Goal: Task Accomplishment & Management: Manage account settings

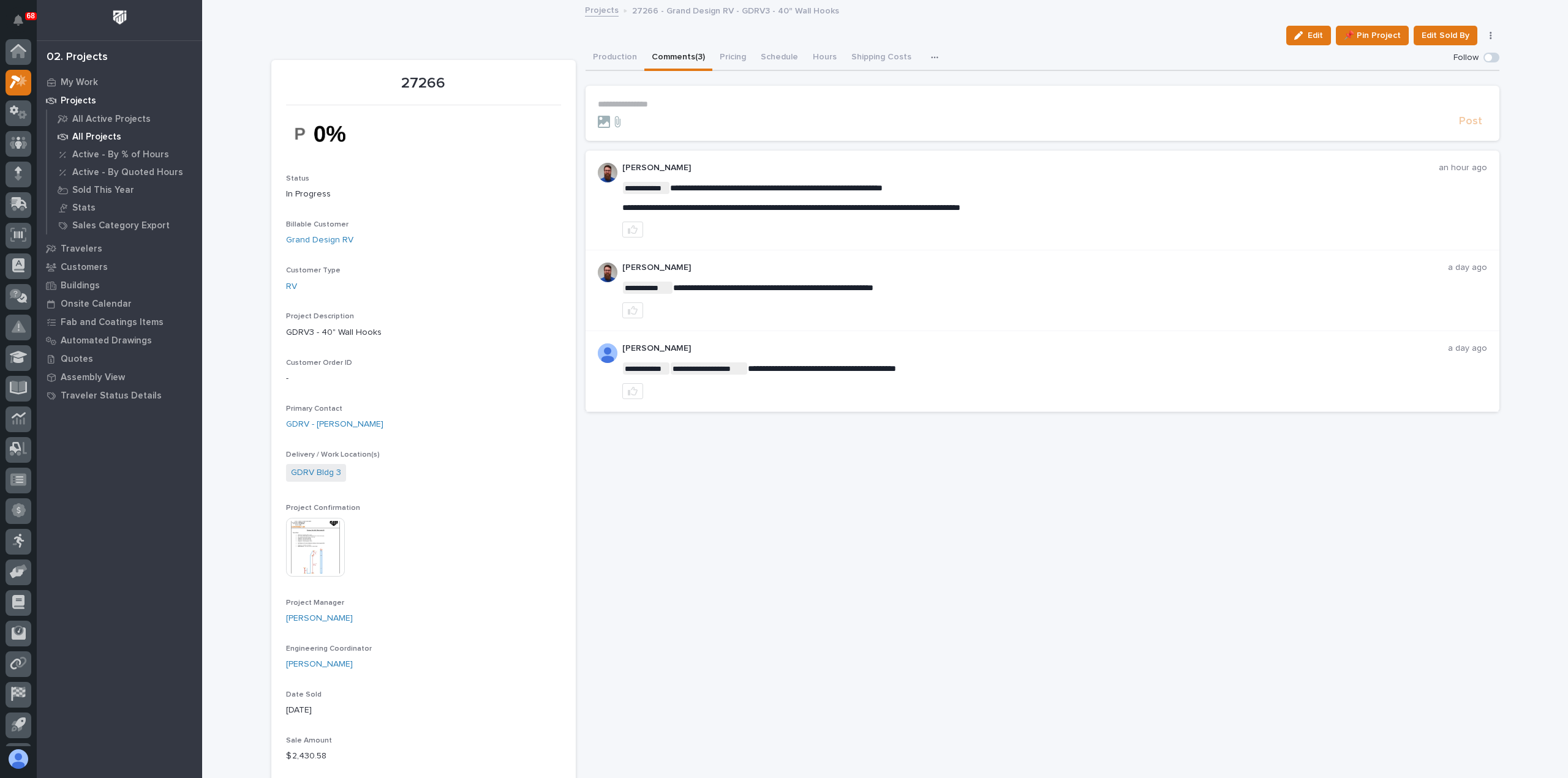
scroll to position [27, 0]
click at [82, 77] on p "My Work" at bounding box center [79, 83] width 37 height 11
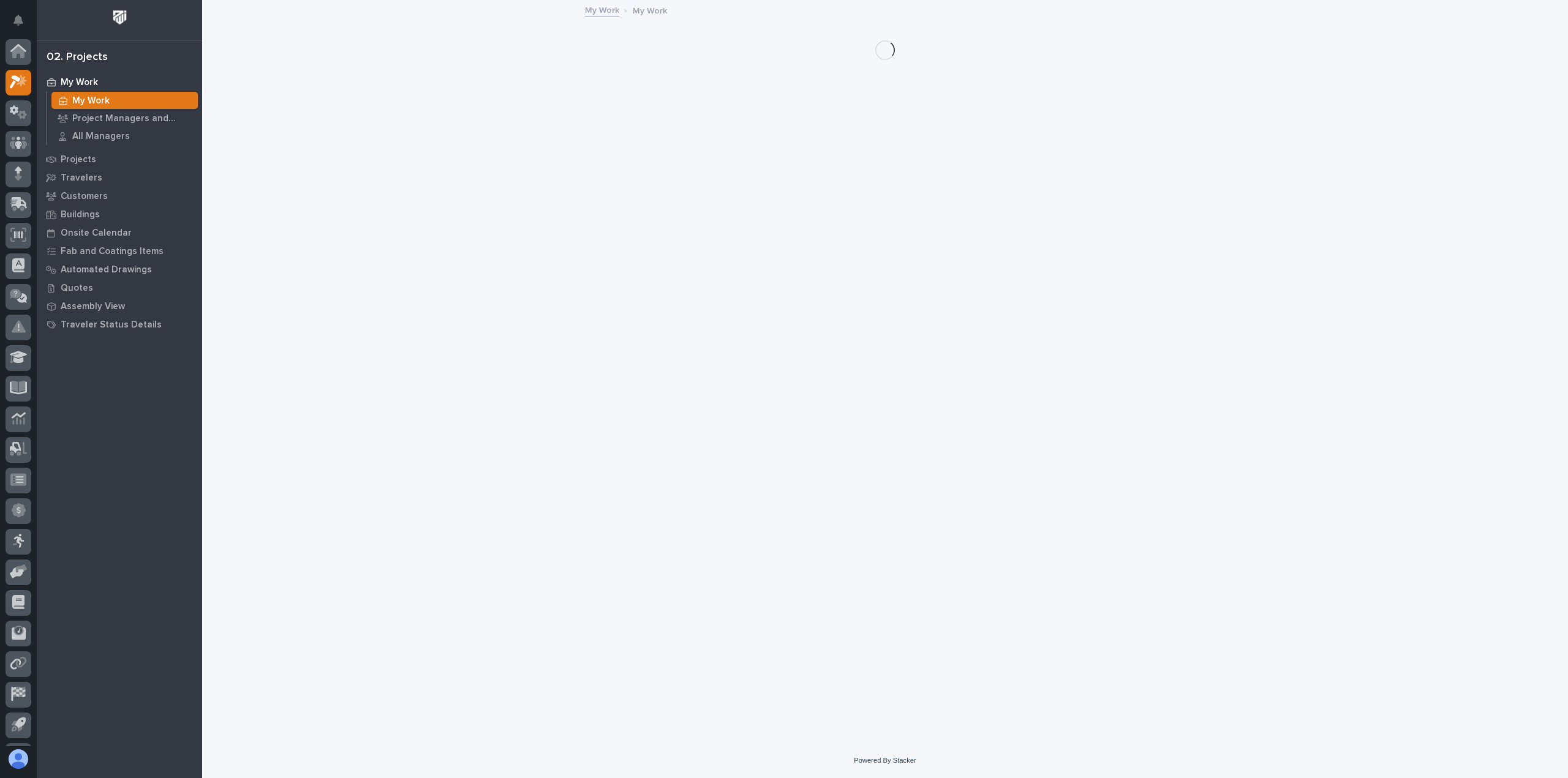
scroll to position [27, 0]
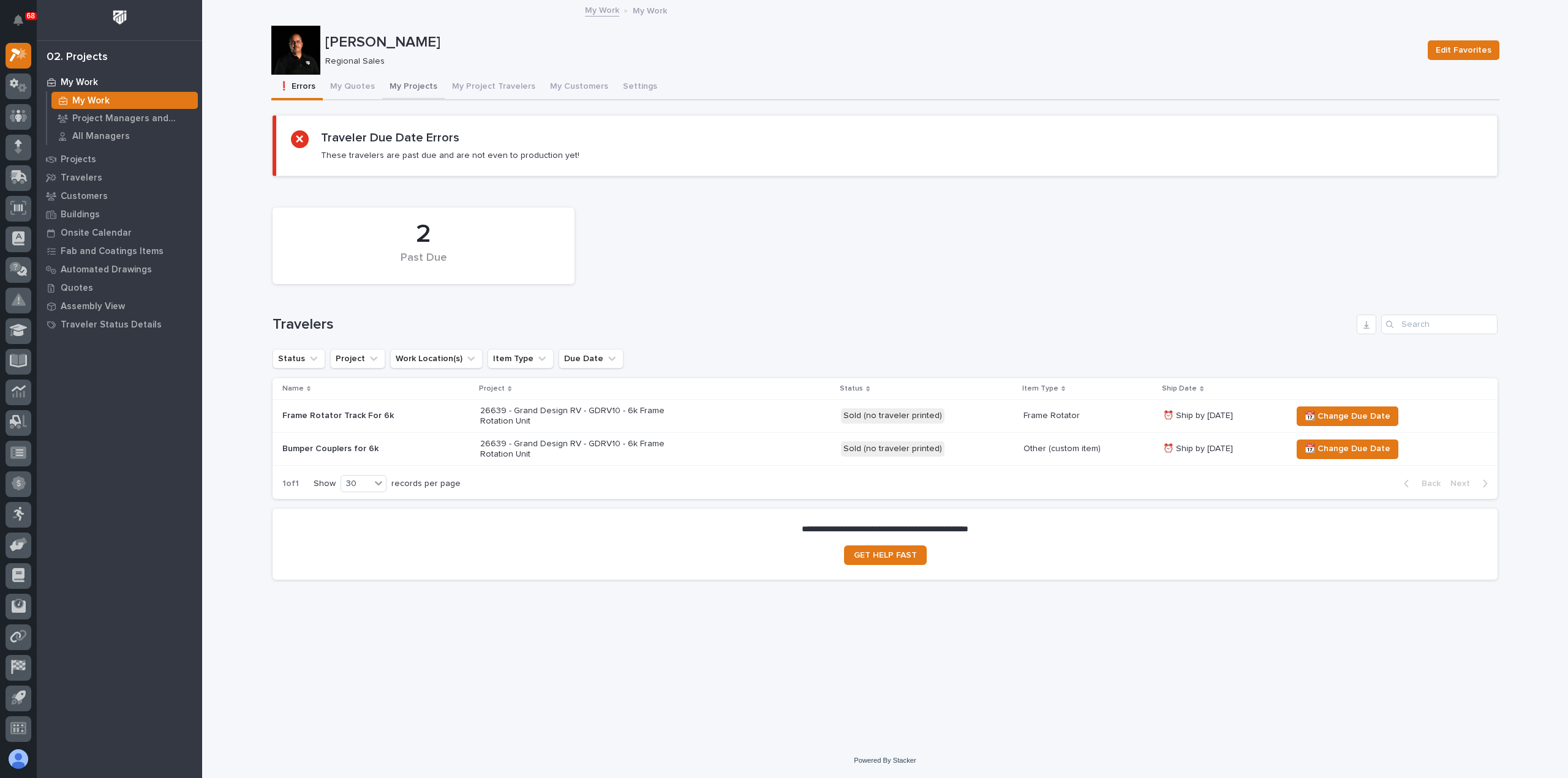
click at [427, 83] on button "My Projects" at bounding box center [413, 87] width 62 height 26
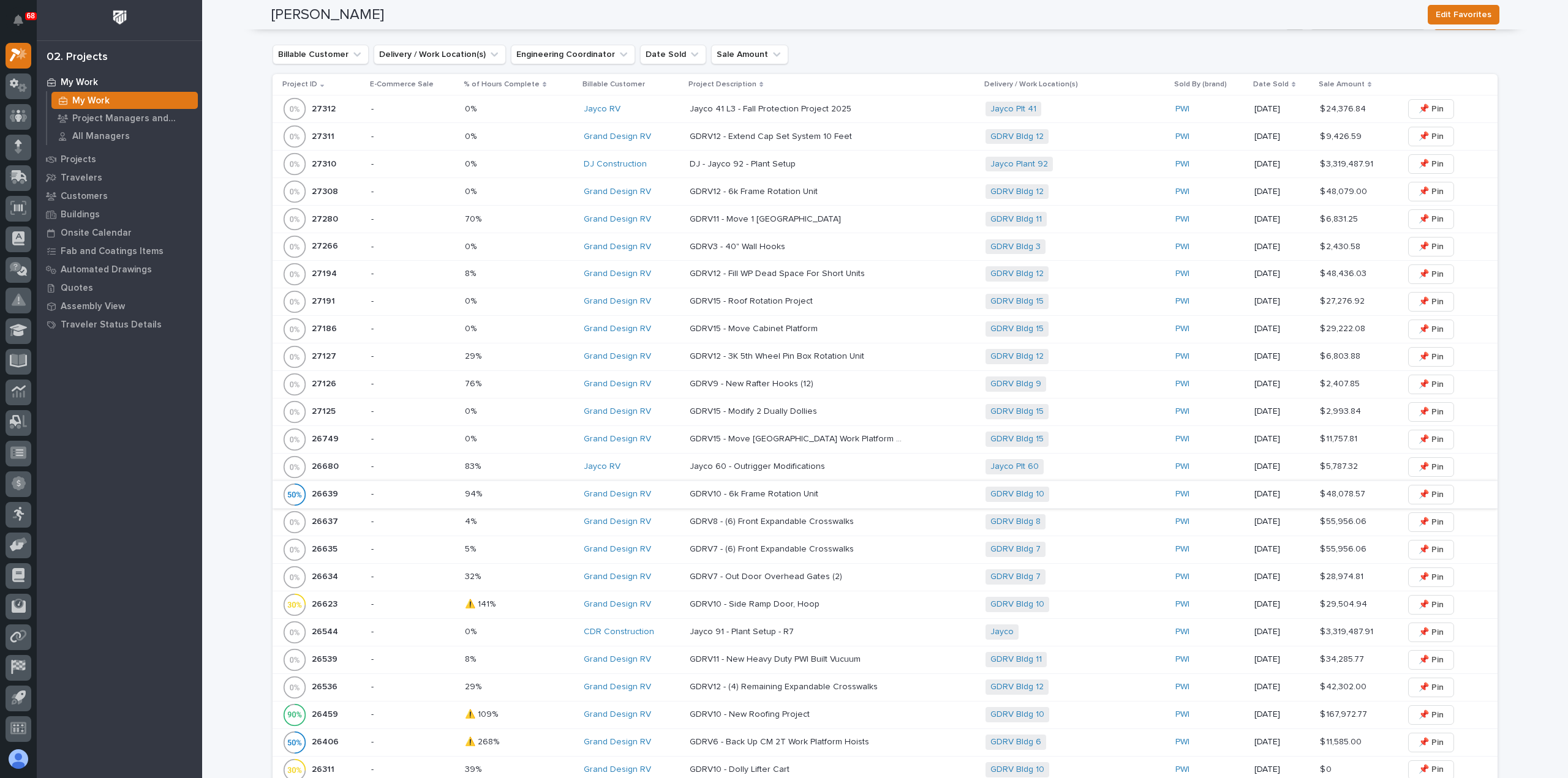
scroll to position [306, 0]
click at [746, 301] on p "GDRV15 - Roof Rotation Project" at bounding box center [752, 300] width 125 height 13
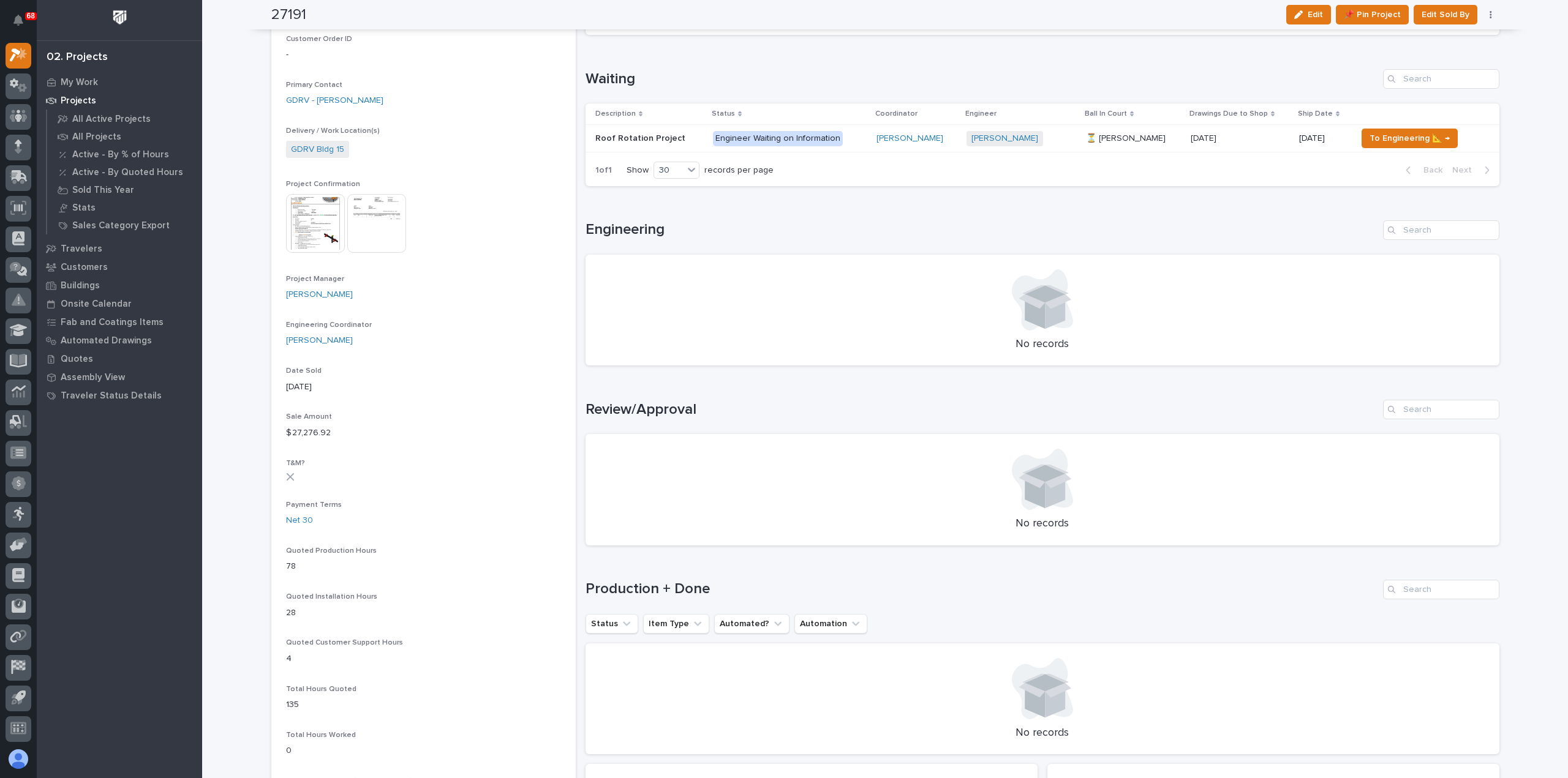
scroll to position [367, 0]
click at [1370, 134] on span "To Engineering 📐 →" at bounding box center [1410, 137] width 80 height 14
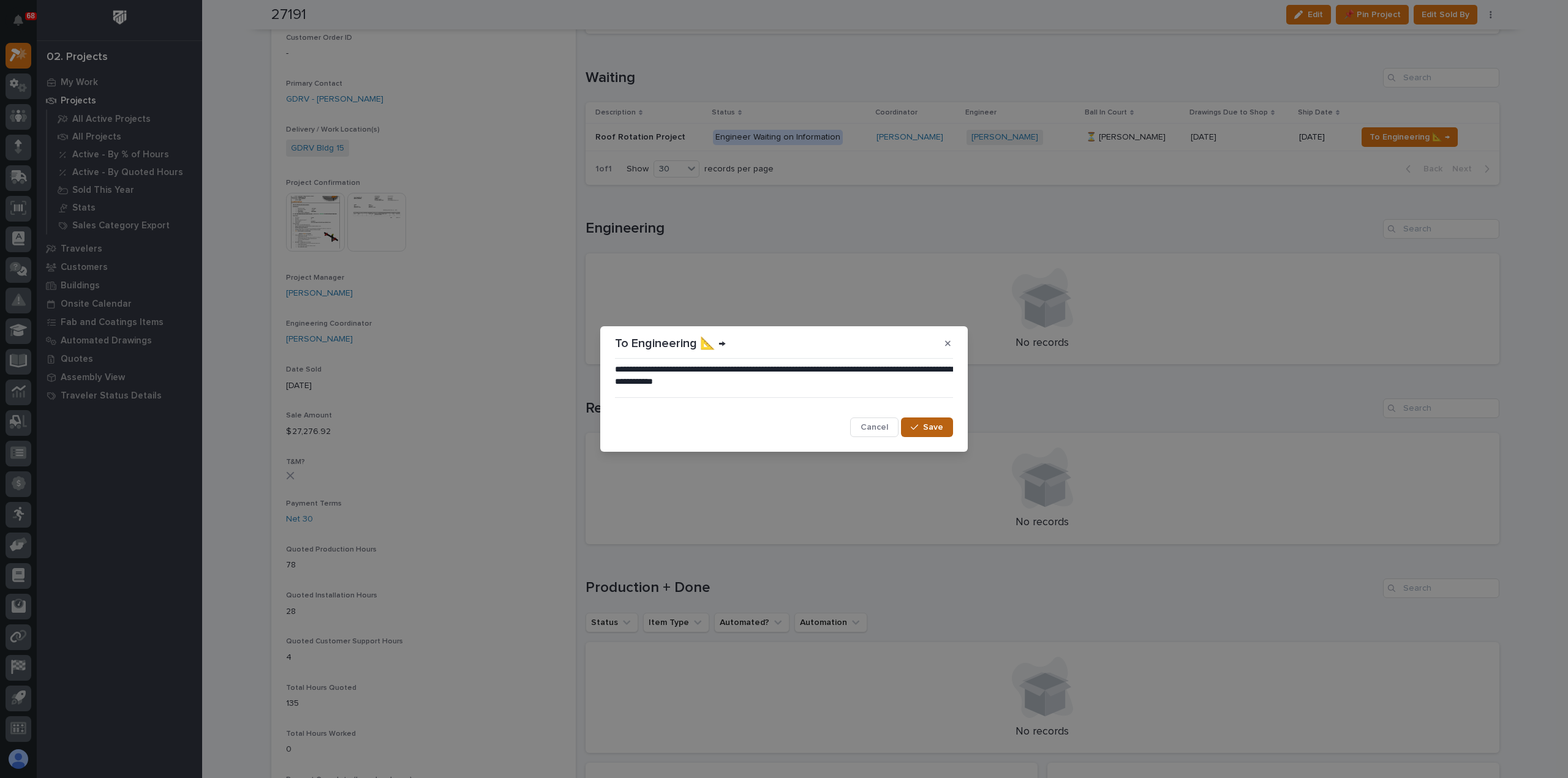
click at [912, 427] on button "Save" at bounding box center [927, 427] width 52 height 20
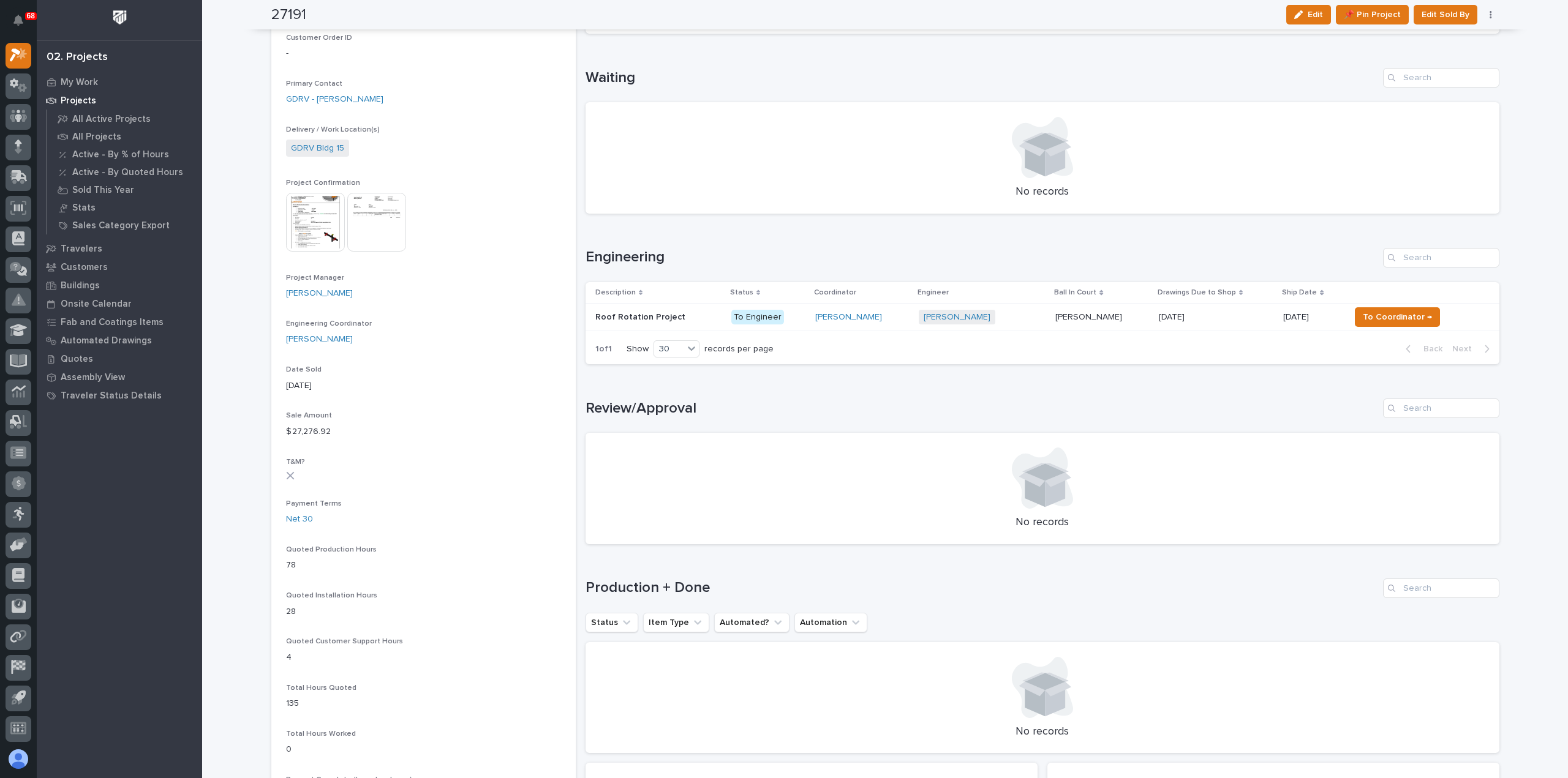
click at [1026, 313] on div "[PERSON_NAME] + 0" at bounding box center [983, 317] width 128 height 15
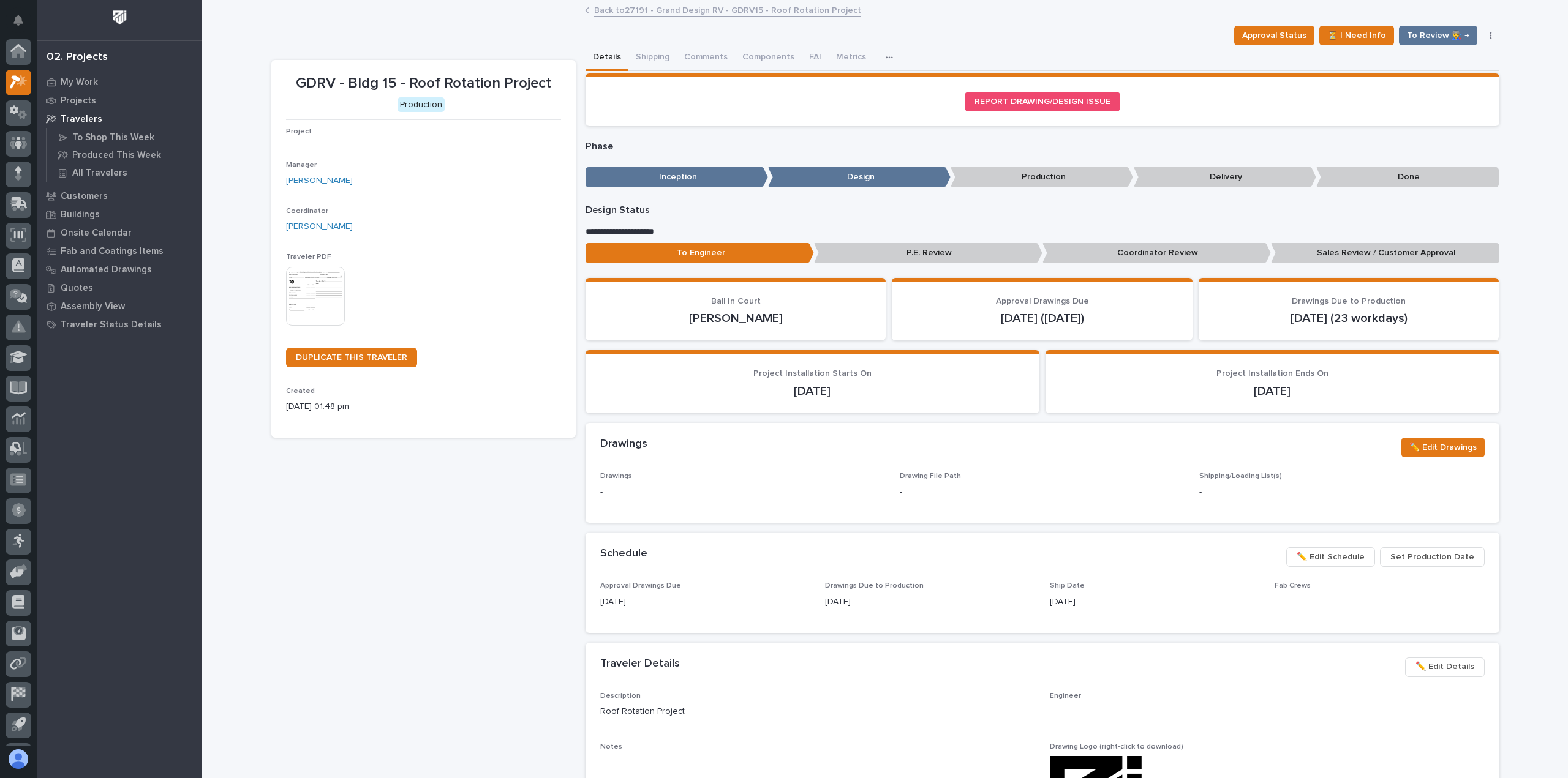
scroll to position [27, 0]
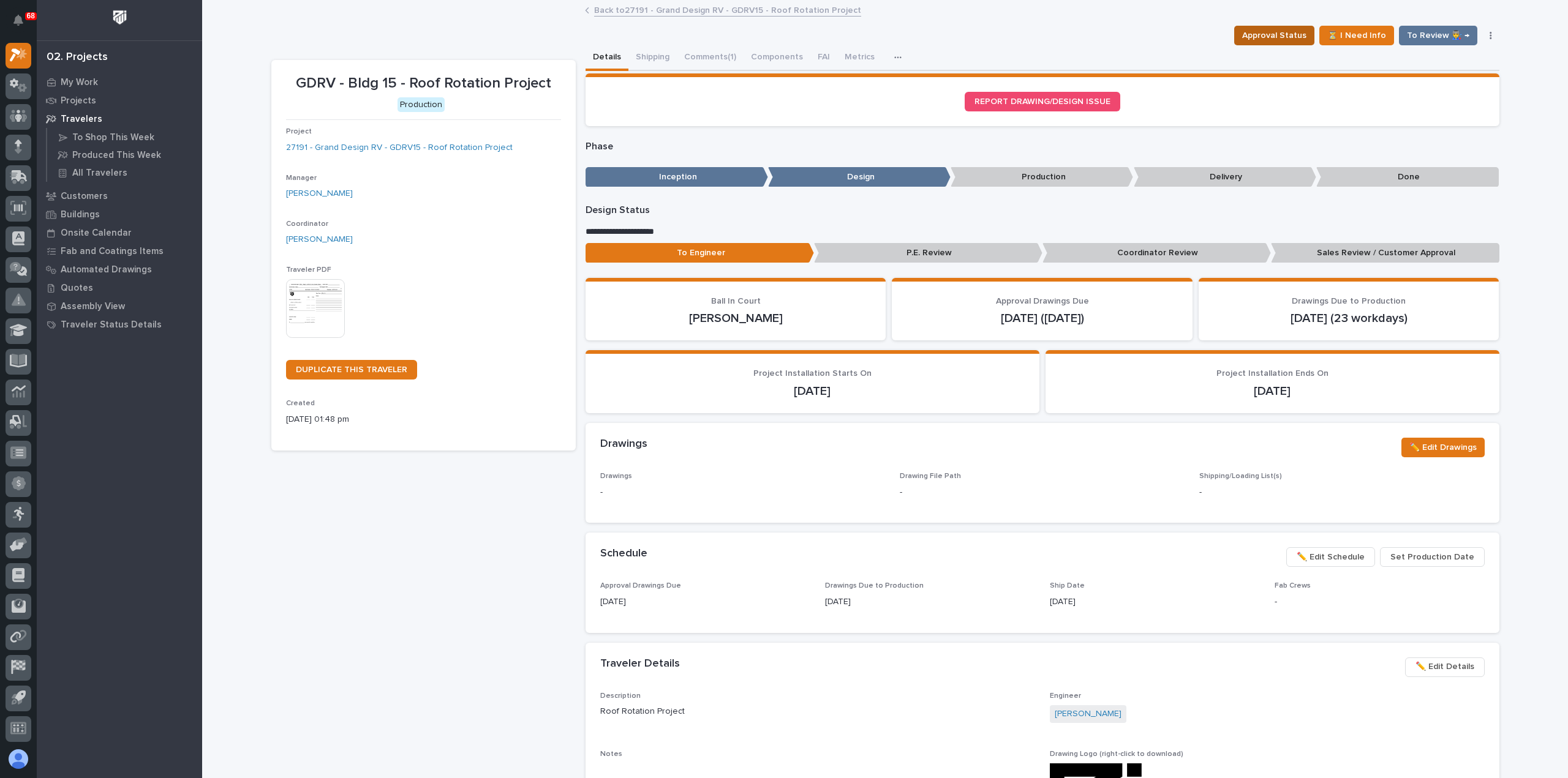
click at [1280, 33] on span "Approval Status" at bounding box center [1274, 35] width 65 height 14
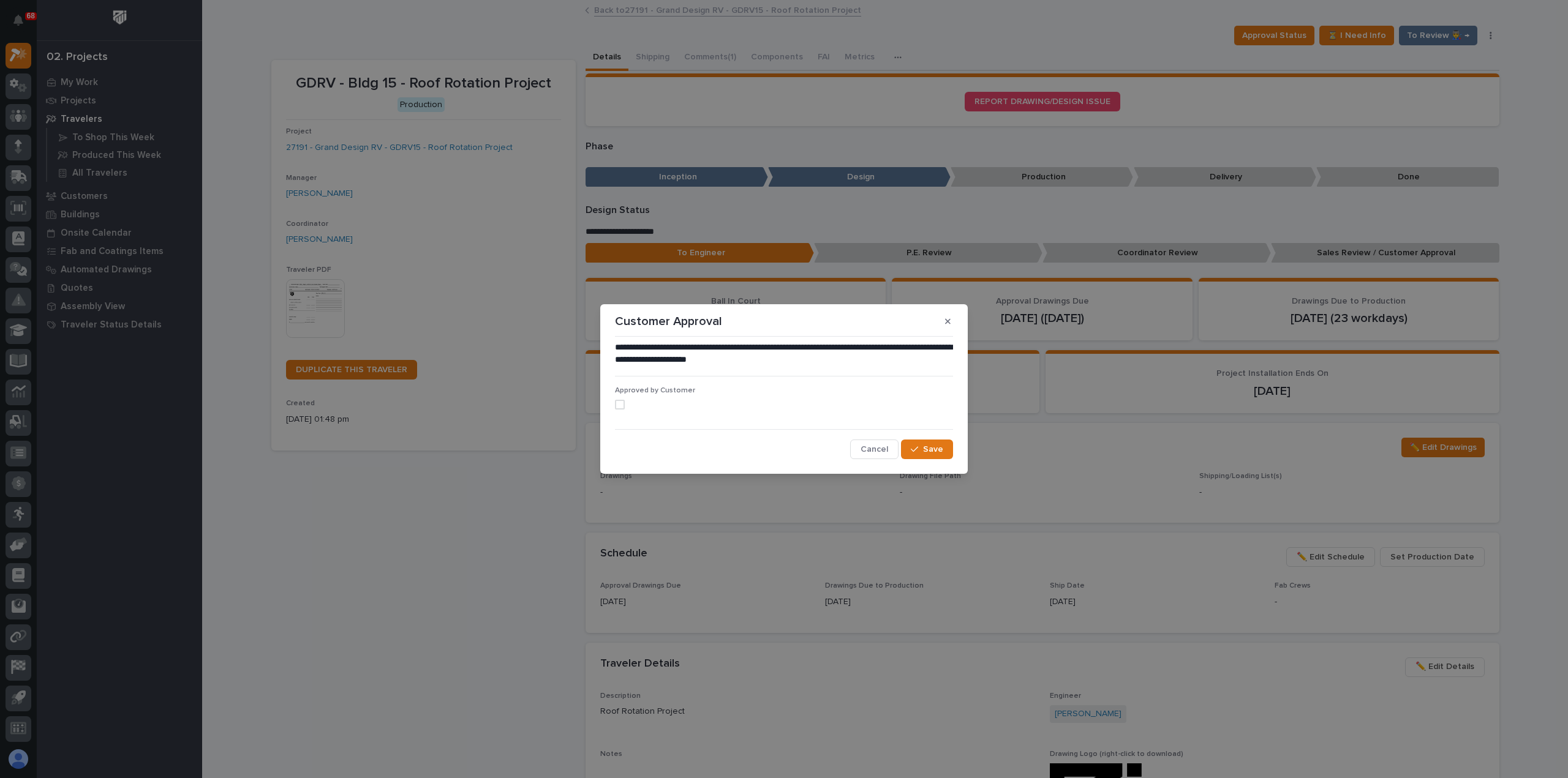
click at [623, 404] on span at bounding box center [620, 405] width 10 height 10
click at [927, 452] on span "Save" at bounding box center [933, 449] width 21 height 11
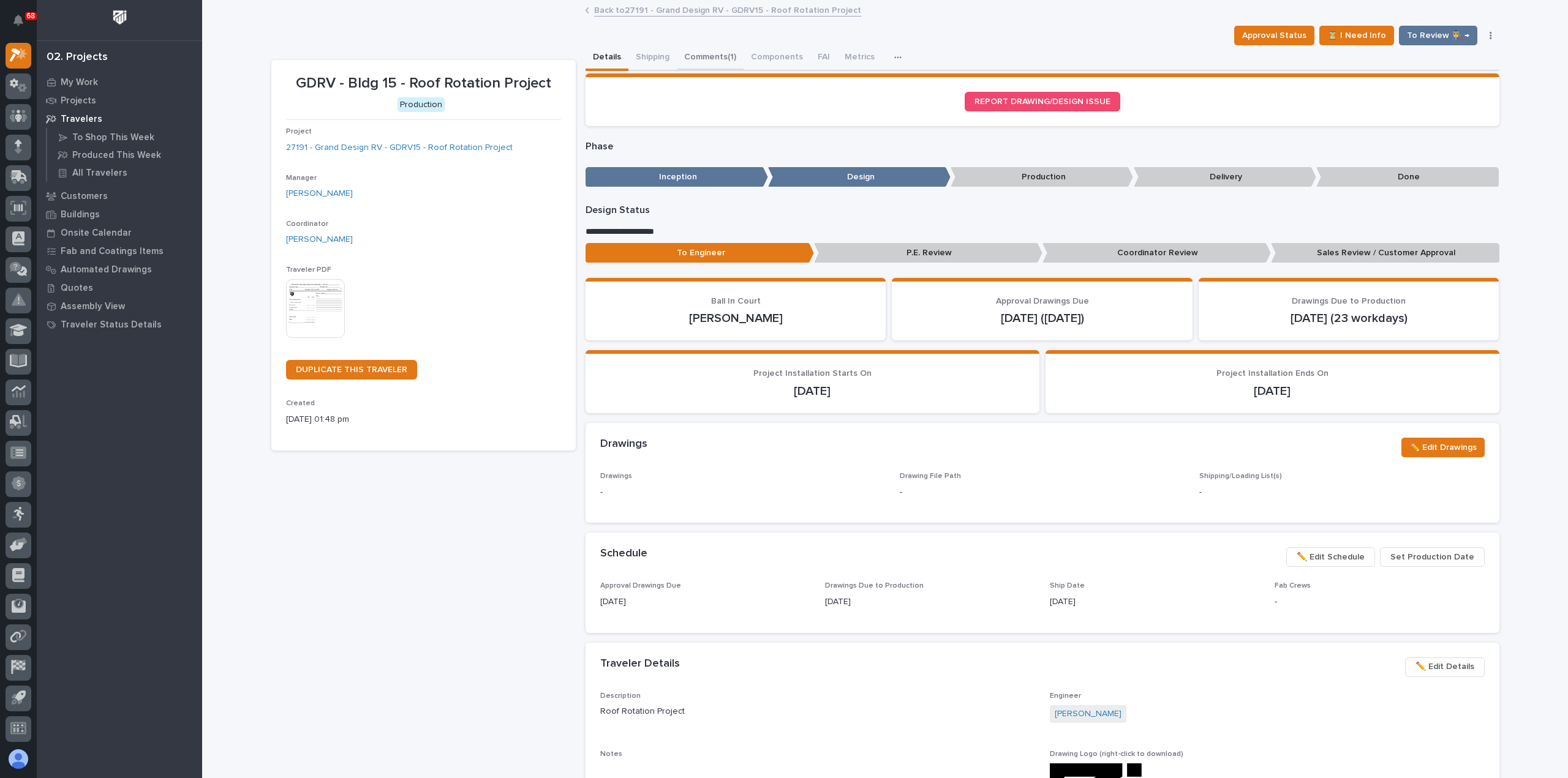
click at [703, 57] on button "Comments (1)" at bounding box center [711, 58] width 67 height 26
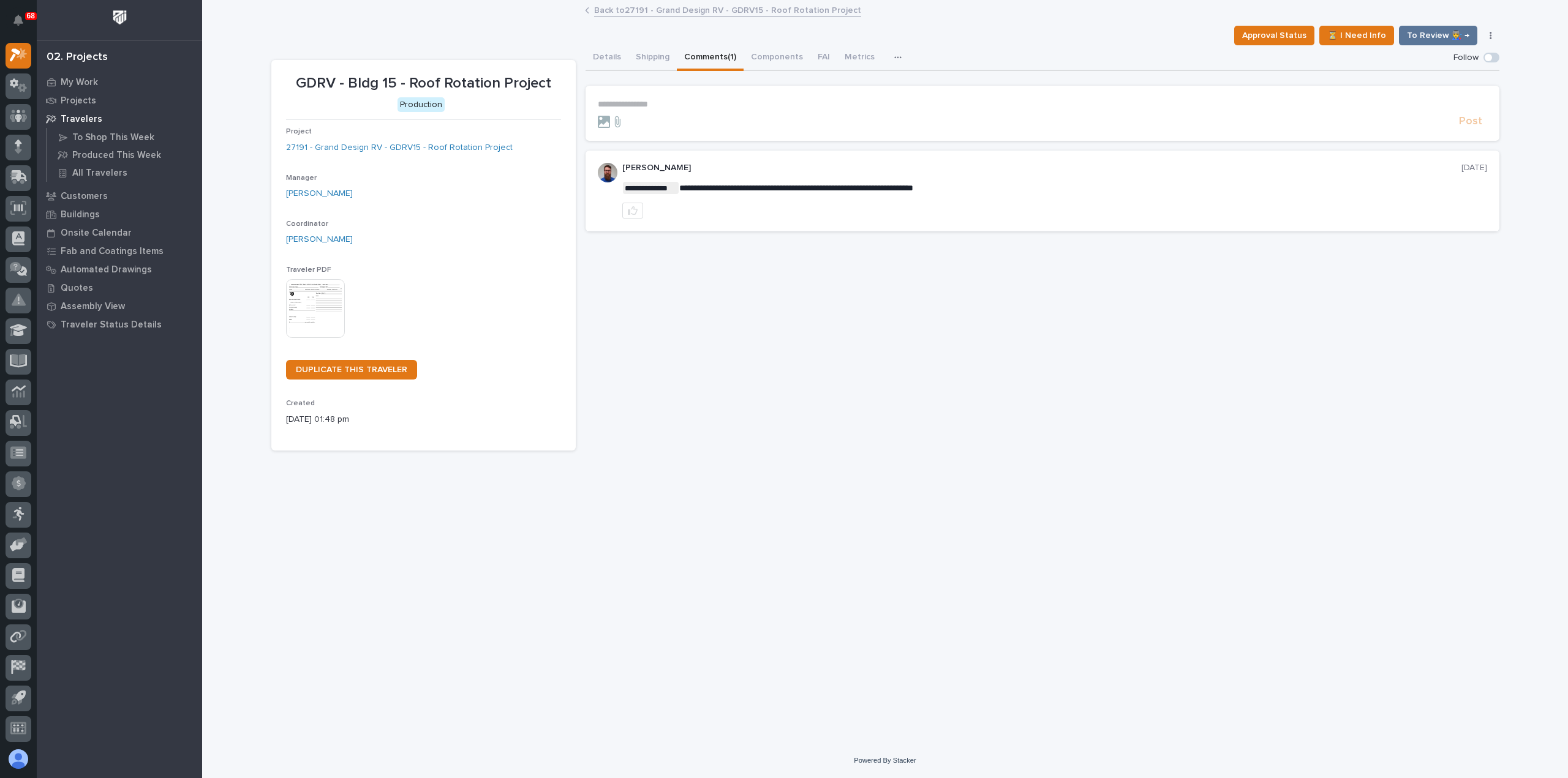
click at [659, 106] on p "**********" at bounding box center [1042, 105] width 889 height 11
click at [1476, 125] on span "Post" at bounding box center [1471, 127] width 24 height 14
